Goal: Information Seeking & Learning: Check status

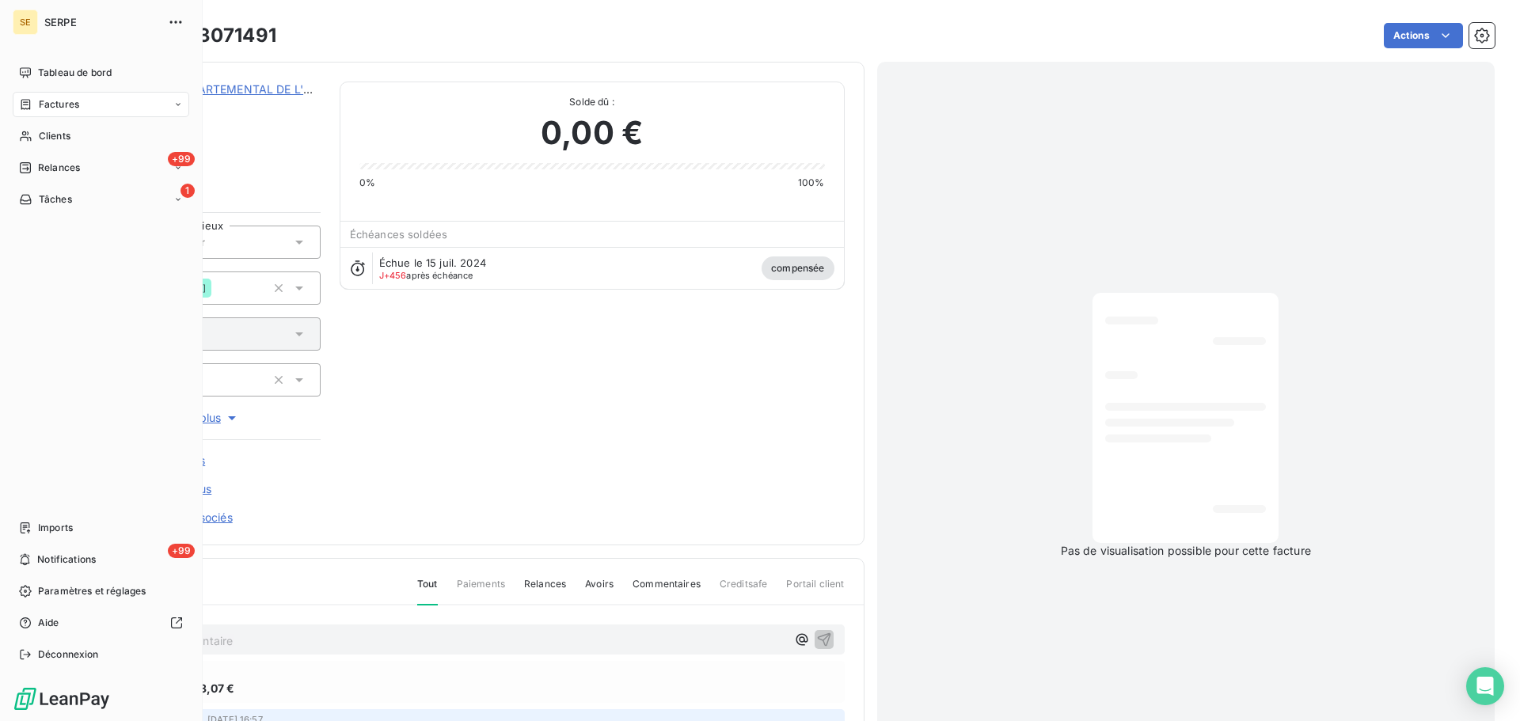
click at [57, 104] on span "Factures" at bounding box center [59, 104] width 40 height 14
click at [59, 131] on span "Factures" at bounding box center [58, 136] width 40 height 14
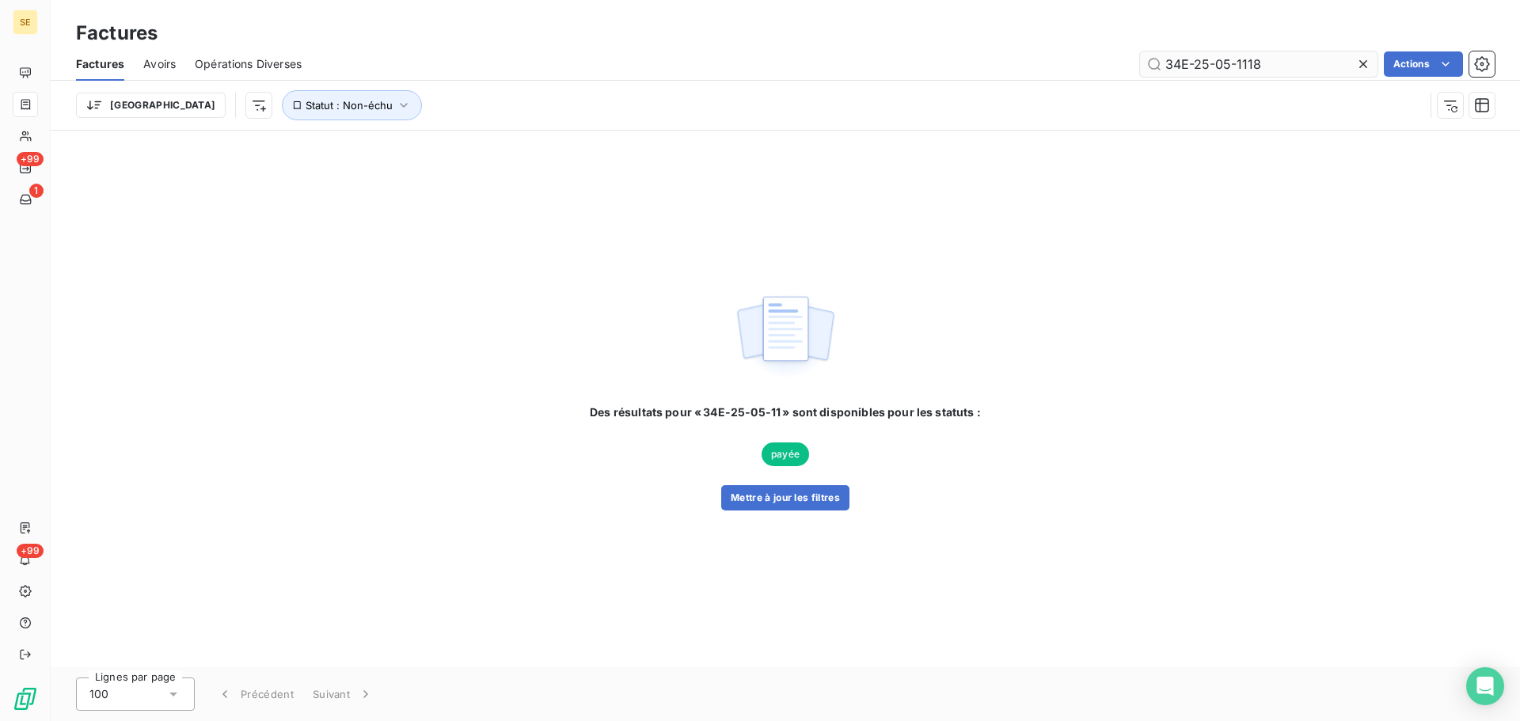
type input "34E-25-05-1118"
click at [788, 501] on button "Mettre à jour les filtres" at bounding box center [785, 497] width 128 height 25
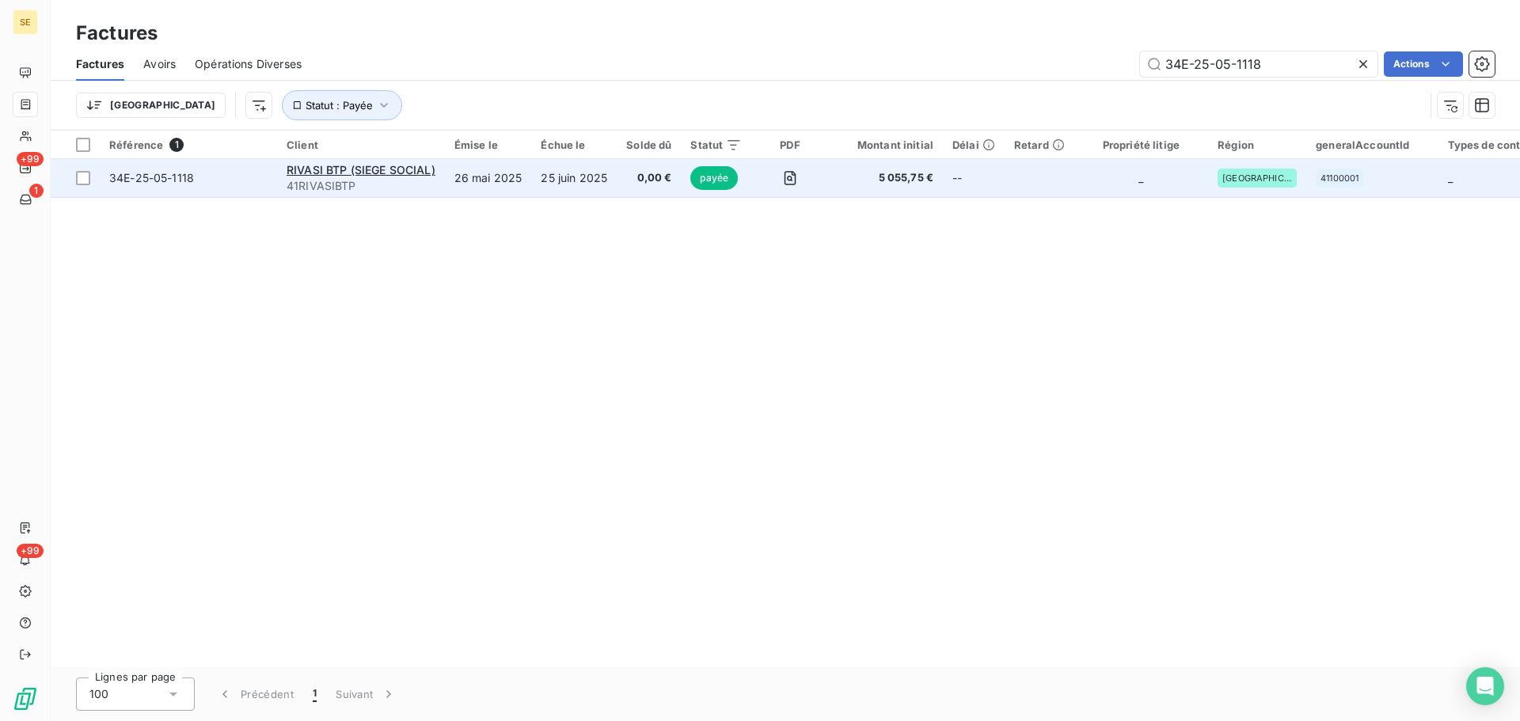
click at [141, 177] on span "34E-25-05-1118" at bounding box center [151, 177] width 85 height 13
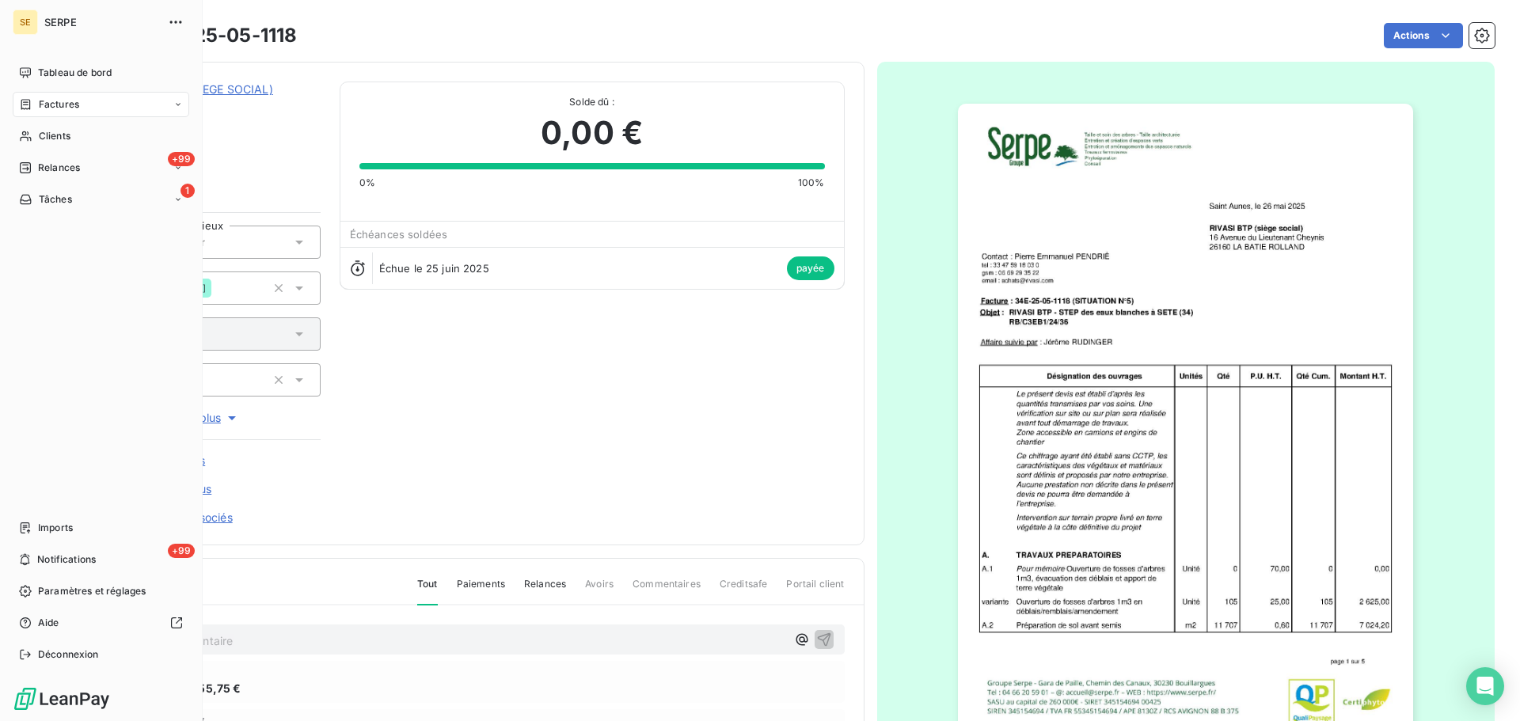
click at [59, 101] on span "Factures" at bounding box center [59, 104] width 40 height 14
drag, startPoint x: 57, startPoint y: 133, endPoint x: 104, endPoint y: 133, distance: 46.7
click at [58, 133] on span "Factures" at bounding box center [58, 136] width 40 height 14
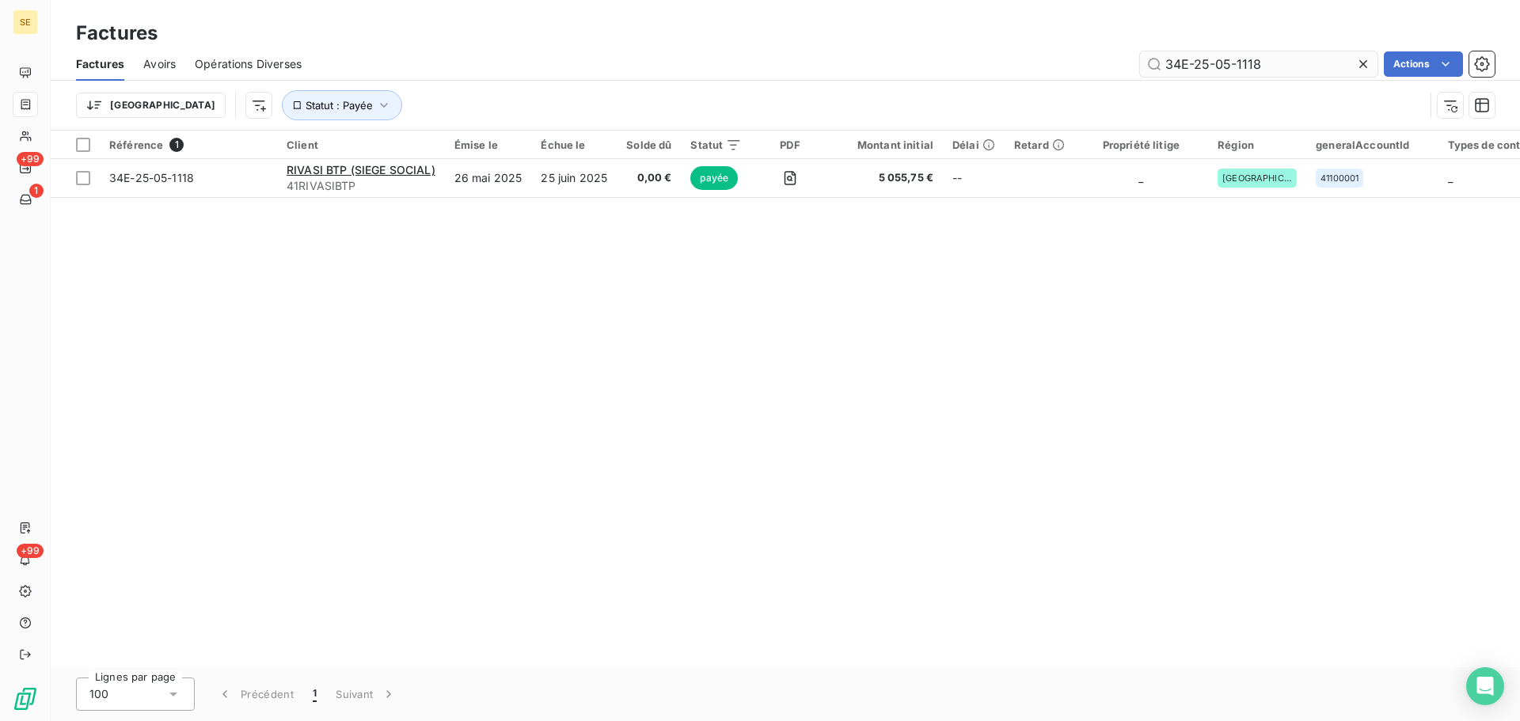
click at [1289, 71] on input "34E-25-05-1118" at bounding box center [1259, 63] width 238 height 25
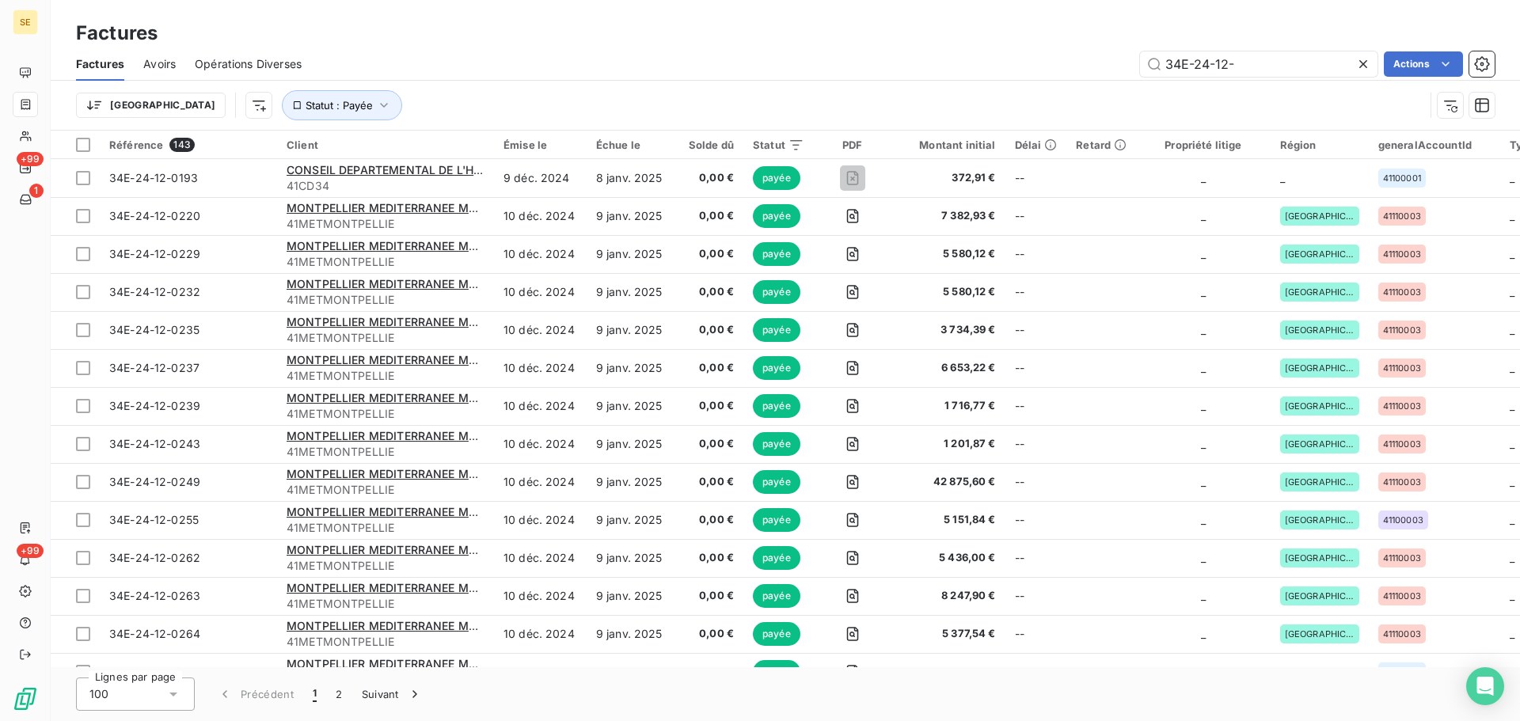
type input "34E-24-12-"
